Goal: Task Accomplishment & Management: Use online tool/utility

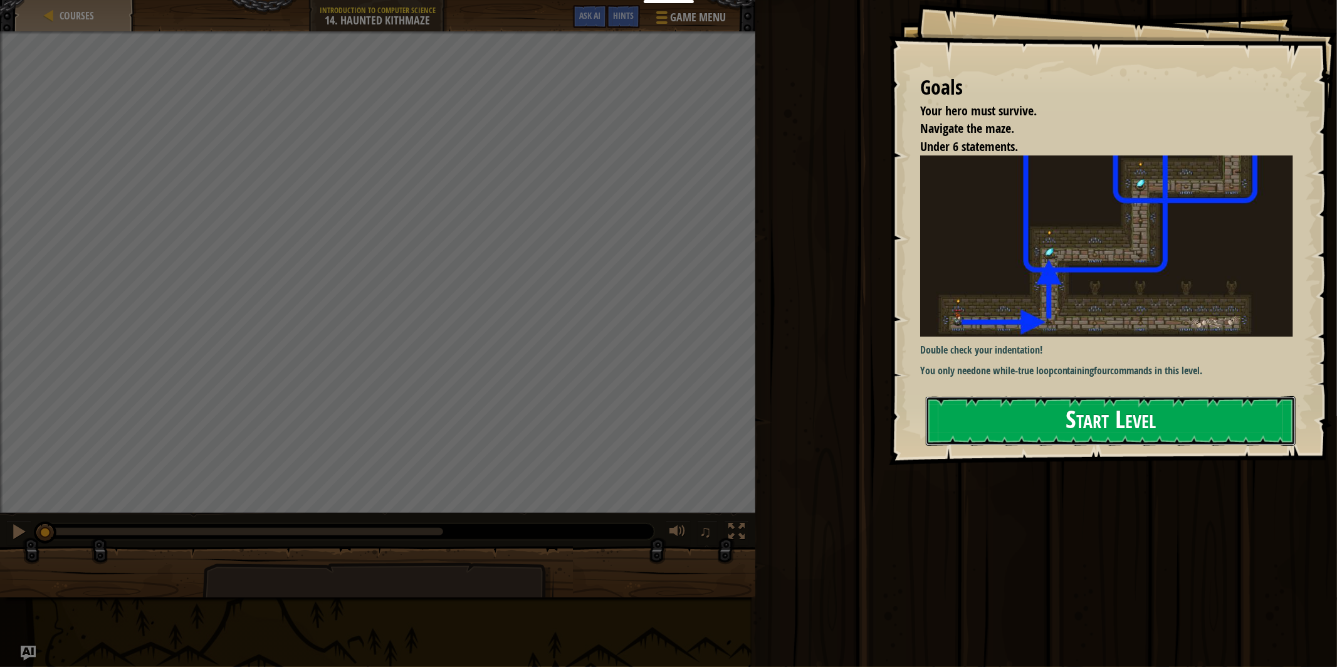
click at [1083, 422] on button "Start Level" at bounding box center [1111, 421] width 370 height 50
click at [1083, 422] on div "Run Submit Done" at bounding box center [1045, 330] width 586 height 661
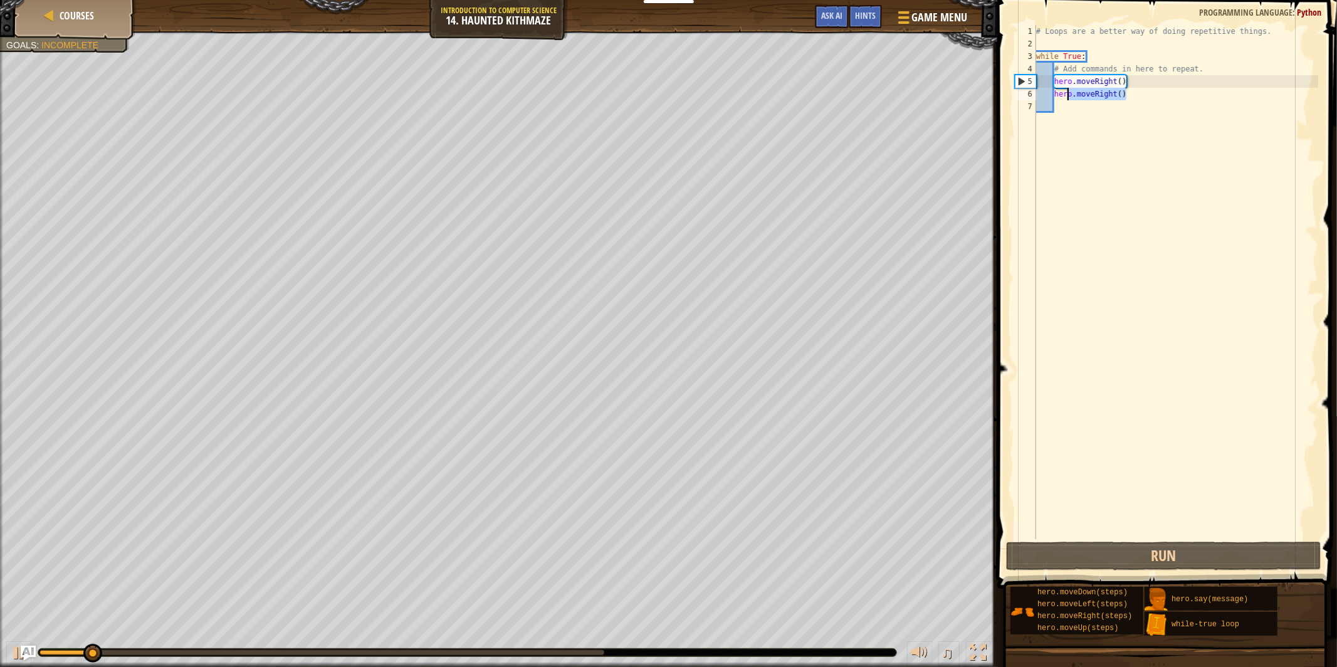
drag, startPoint x: 1149, startPoint y: 92, endPoint x: 1067, endPoint y: 91, distance: 82.1
click at [1067, 91] on div "# Loops are a better way of doing repetitive things. while True : # Add command…" at bounding box center [1176, 294] width 285 height 539
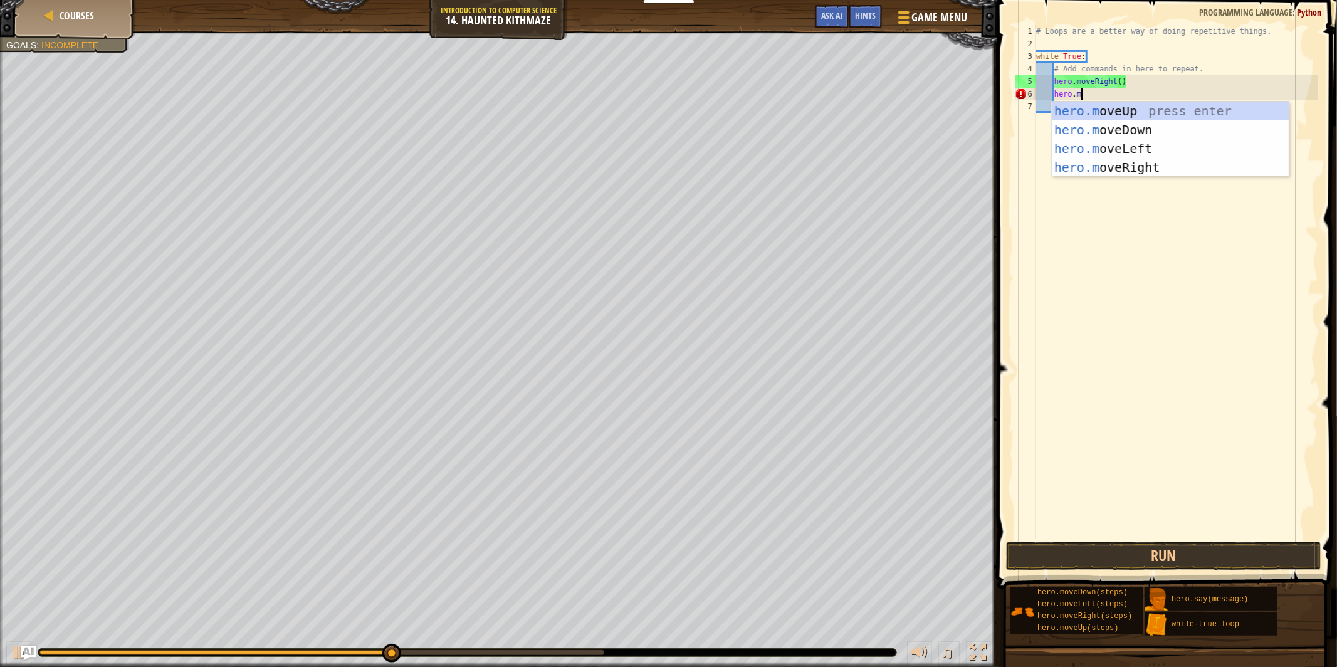
scroll to position [5, 3]
type textarea "hero.move"
click at [1105, 108] on div "hero.move Up press enter hero.move Down press enter hero.move Left press enter …" at bounding box center [1170, 158] width 237 height 113
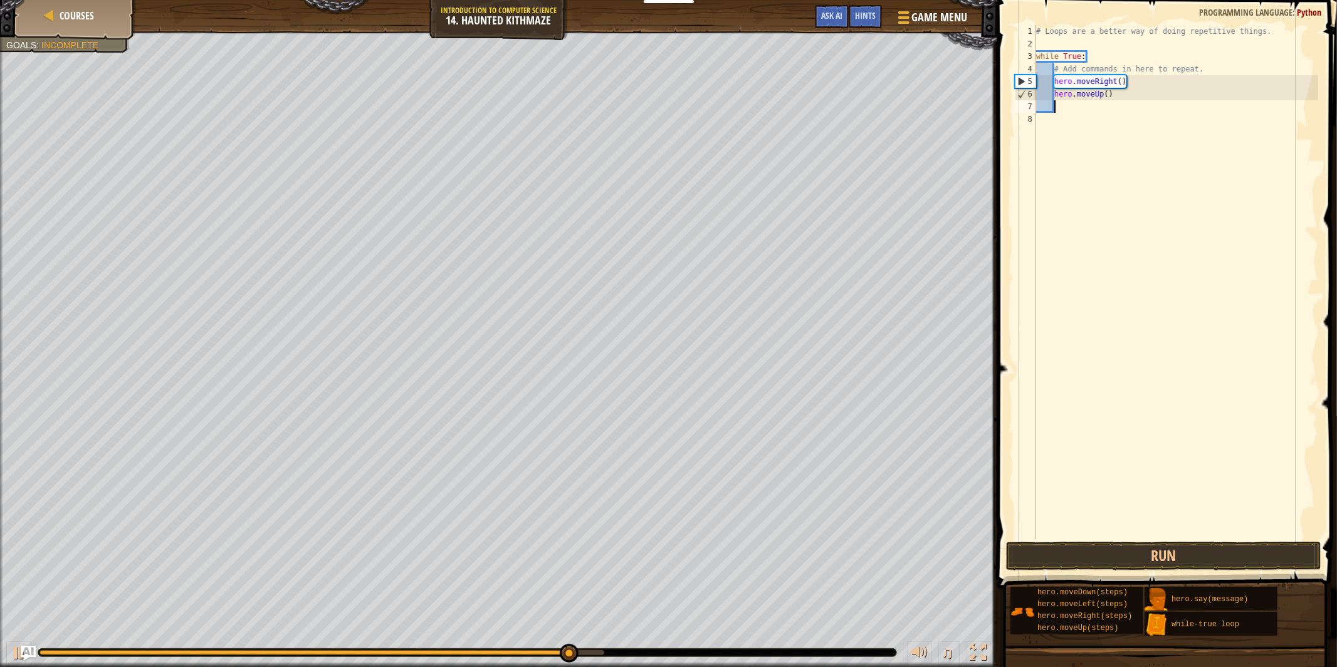
click at [1121, 78] on div "# Loops are a better way of doing repetitive things. while True : # Add command…" at bounding box center [1176, 294] width 285 height 539
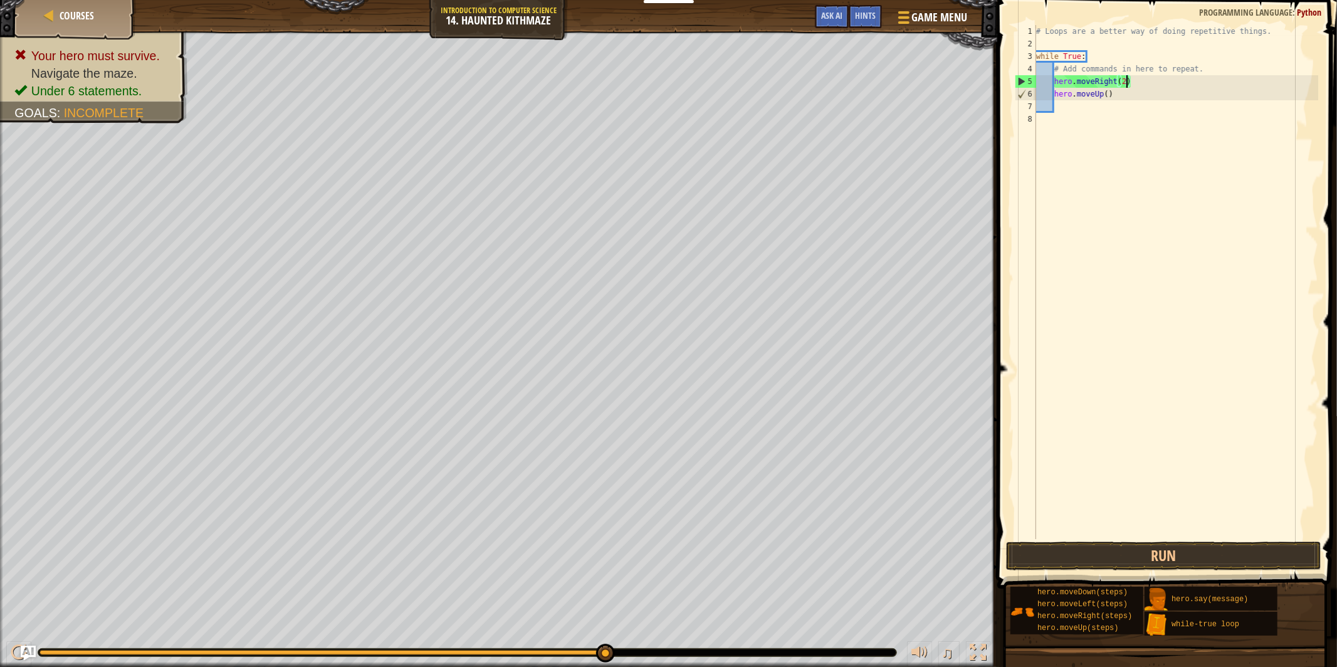
scroll to position [5, 7]
click at [1108, 95] on div "# Loops are a better way of doing repetitive things. while True : # Add command…" at bounding box center [1176, 294] width 285 height 539
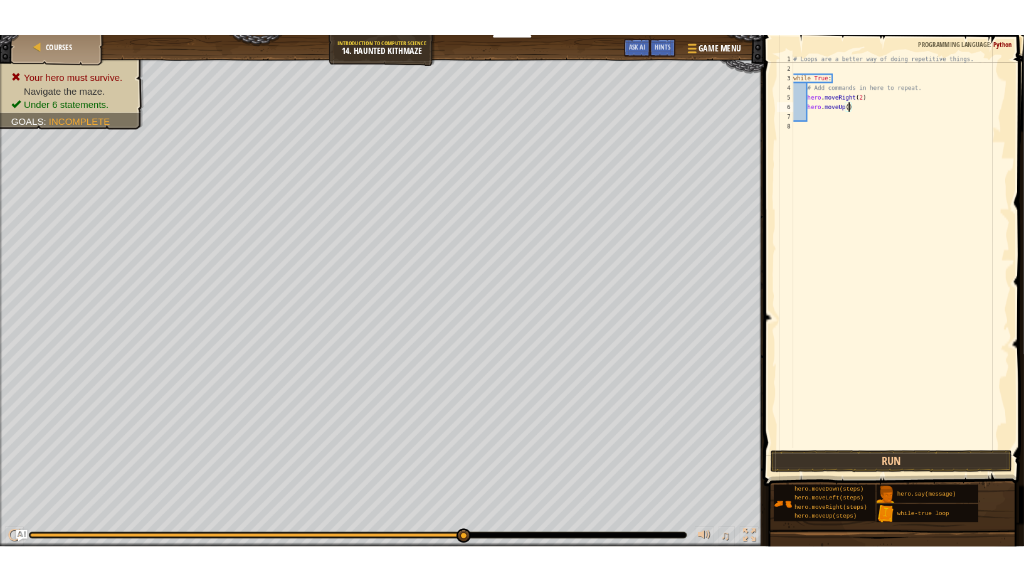
scroll to position [5, 6]
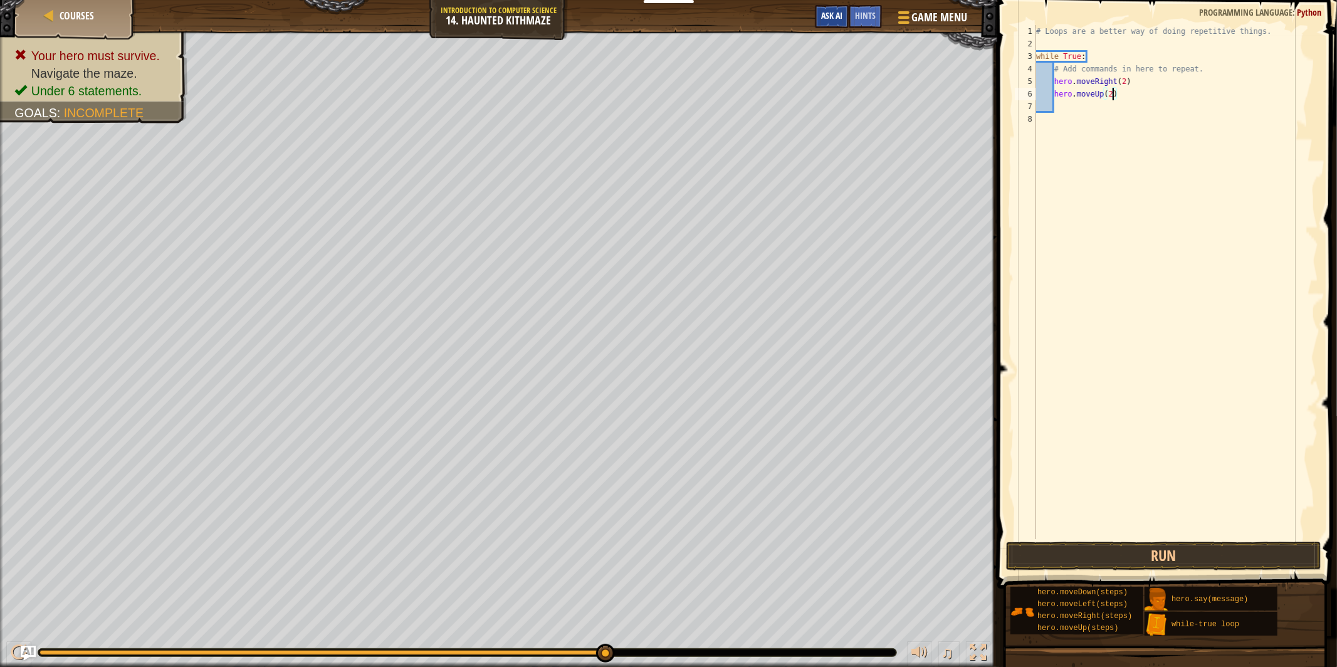
type textarea "hero.moveUp(2)"
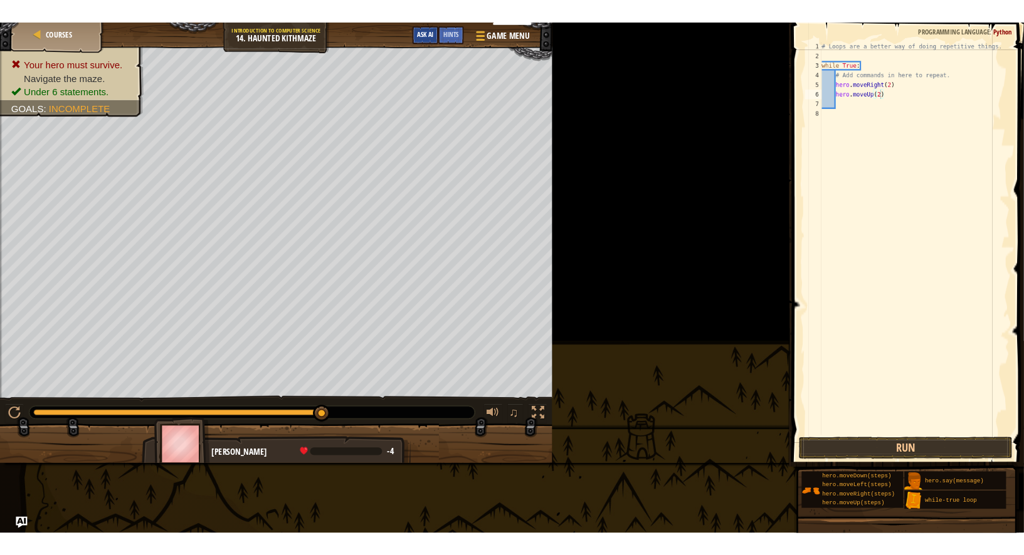
scroll to position [5, 6]
